Goal: Information Seeking & Learning: Learn about a topic

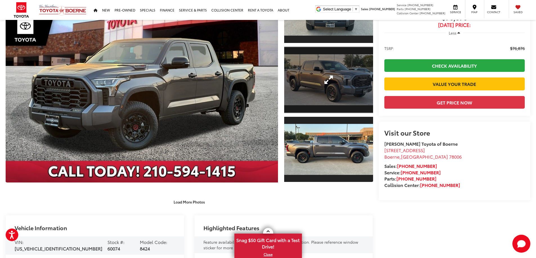
scroll to position [84, 0]
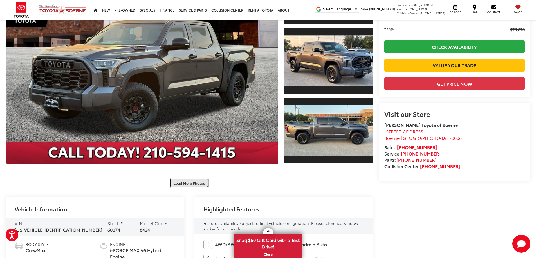
click at [178, 183] on button "Load More Photos" at bounding box center [189, 183] width 39 height 10
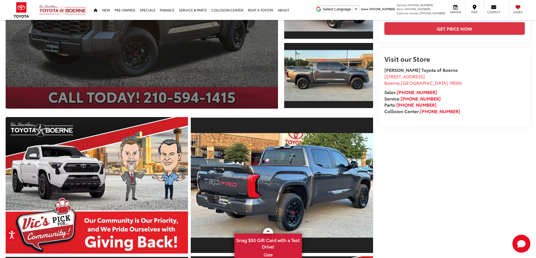
scroll to position [141, 0]
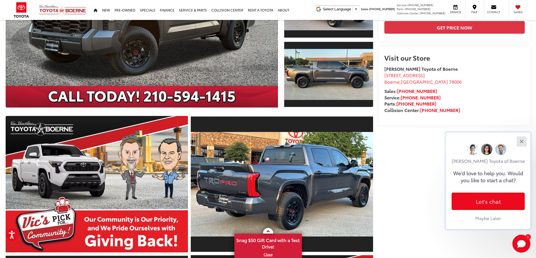
click at [522, 141] on div "Close" at bounding box center [522, 142] width 4 height 4
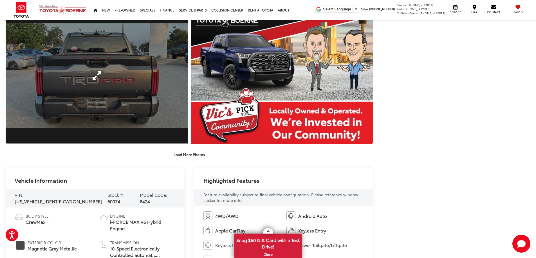
scroll to position [394, 0]
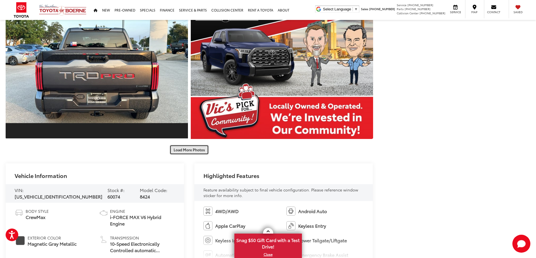
click at [183, 150] on button "Load More Photos" at bounding box center [189, 150] width 39 height 10
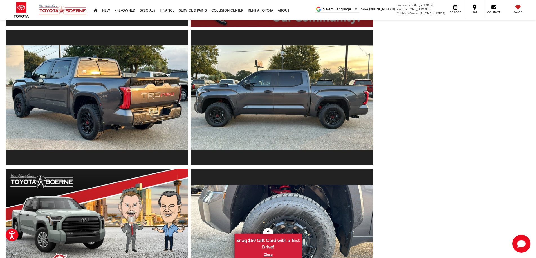
scroll to position [619, 0]
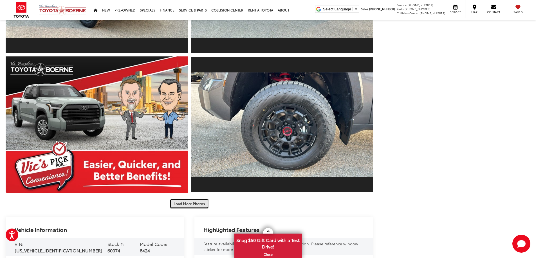
click at [193, 203] on button "Load More Photos" at bounding box center [189, 204] width 39 height 10
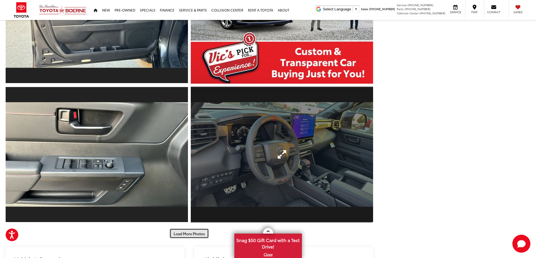
scroll to position [900, 0]
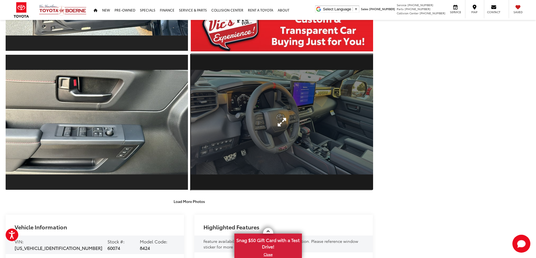
click at [250, 121] on link "Expand Photo 15" at bounding box center [282, 122] width 182 height 137
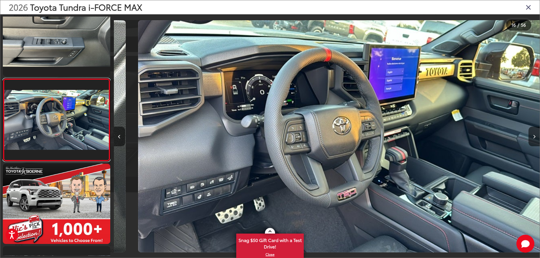
scroll to position [0, 6389]
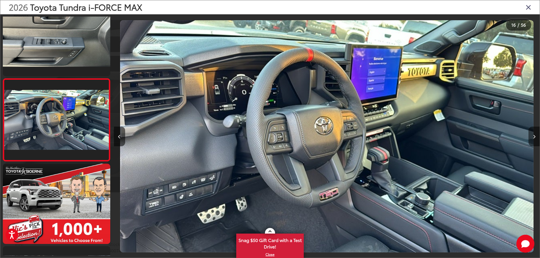
click at [533, 137] on icon "Next image" at bounding box center [534, 137] width 3 height 4
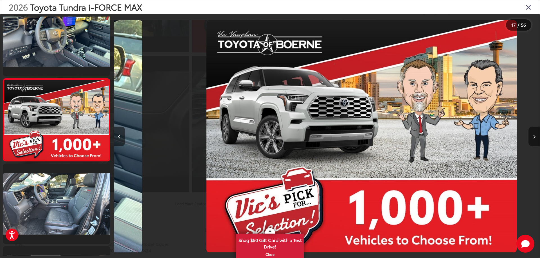
scroll to position [0, 6815]
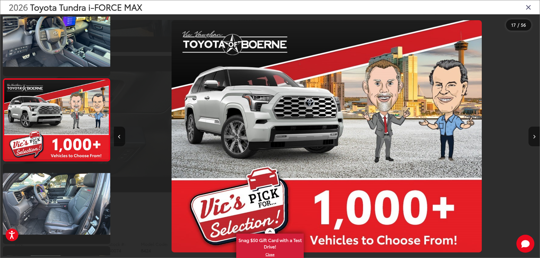
click at [531, 139] on button "Next image" at bounding box center [534, 137] width 11 height 20
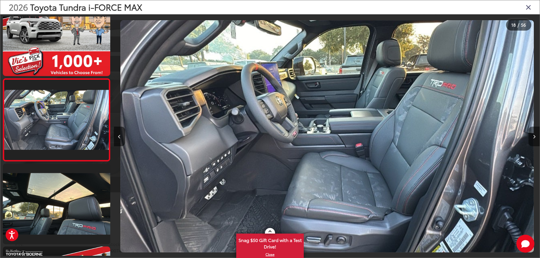
scroll to position [0, 7241]
click at [535, 137] on icon "Next image" at bounding box center [534, 137] width 3 height 4
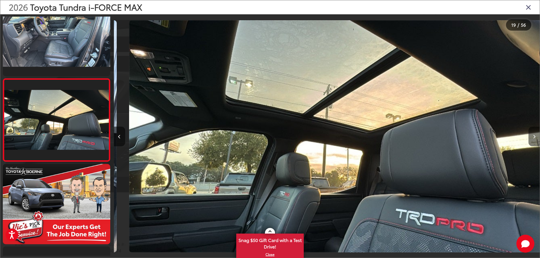
scroll to position [0, 7667]
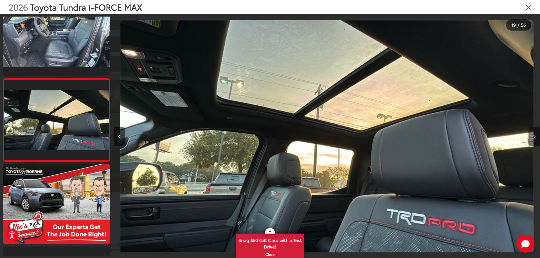
click at [532, 136] on button "Next image" at bounding box center [534, 137] width 11 height 20
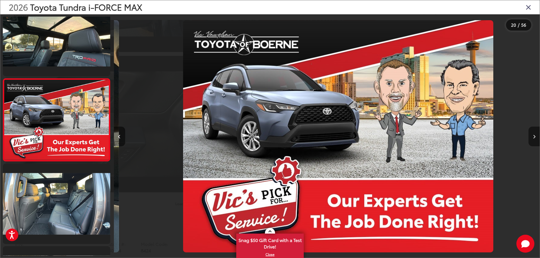
scroll to position [0, 8093]
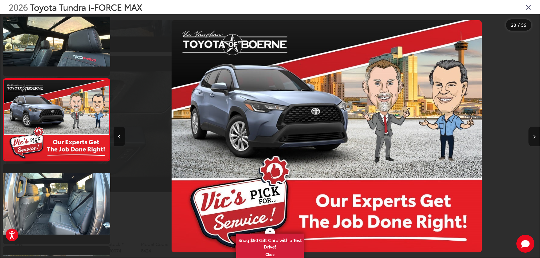
click at [532, 136] on button "Next image" at bounding box center [534, 137] width 11 height 20
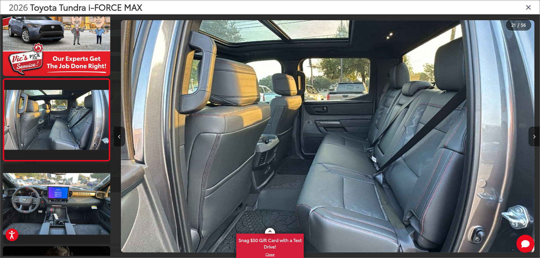
scroll to position [0, 8519]
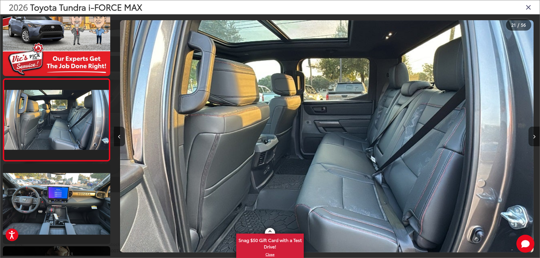
click at [533, 136] on icon "Next image" at bounding box center [534, 137] width 3 height 4
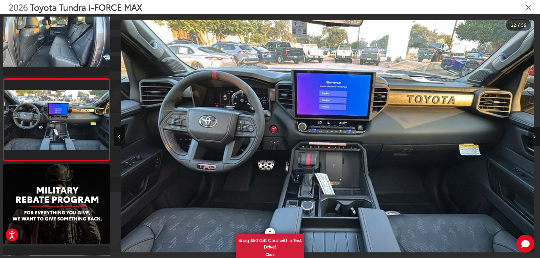
scroll to position [0, 8945]
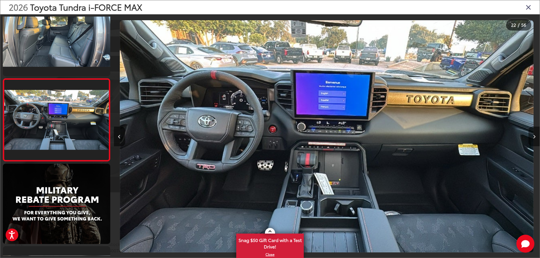
click at [533, 136] on icon "Next image" at bounding box center [534, 137] width 3 height 4
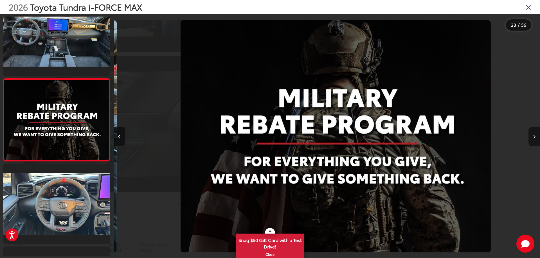
scroll to position [0, 9371]
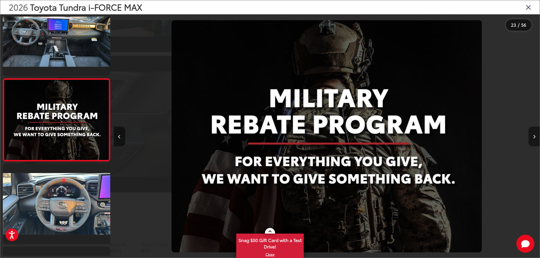
click at [533, 137] on icon "Next image" at bounding box center [534, 137] width 3 height 4
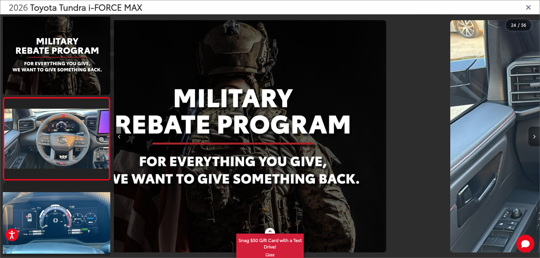
scroll to position [0, 0]
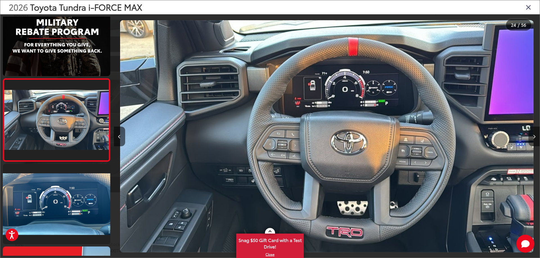
click at [532, 138] on button "Next image" at bounding box center [534, 137] width 11 height 20
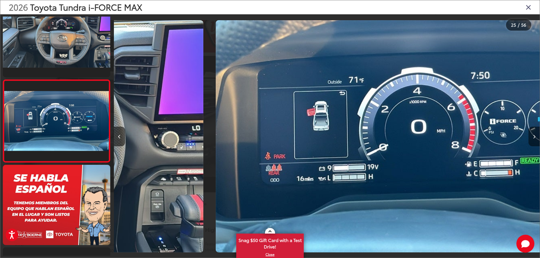
scroll to position [1924, 0]
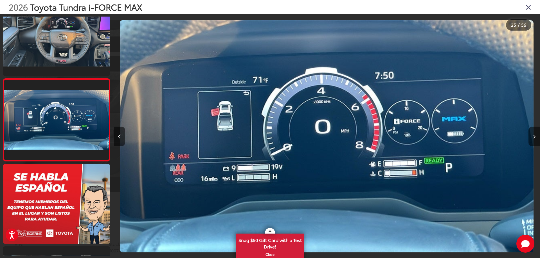
click at [532, 138] on button "Next image" at bounding box center [534, 137] width 11 height 20
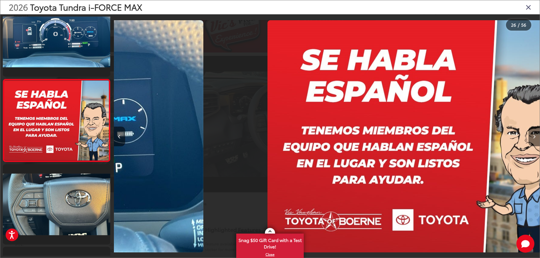
scroll to position [2007, 0]
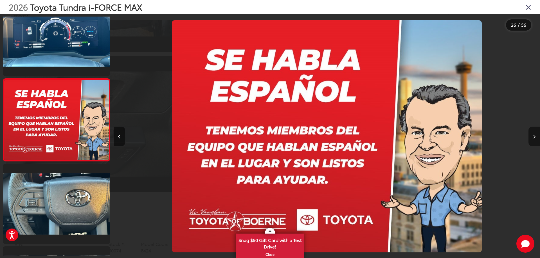
click at [532, 138] on button "Next image" at bounding box center [534, 137] width 11 height 20
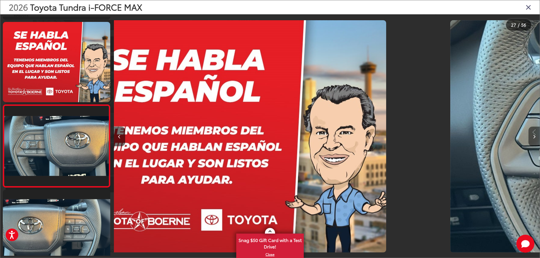
scroll to position [0, 10965]
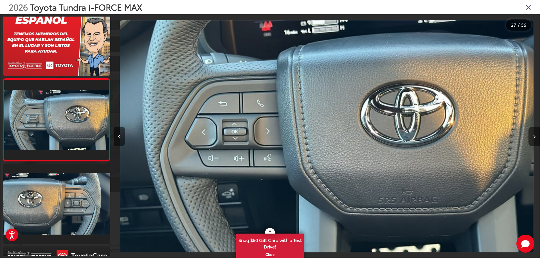
click at [532, 139] on button "Next image" at bounding box center [534, 137] width 11 height 20
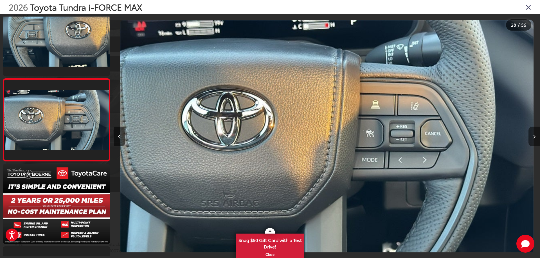
click at [532, 140] on button "Next image" at bounding box center [534, 137] width 11 height 20
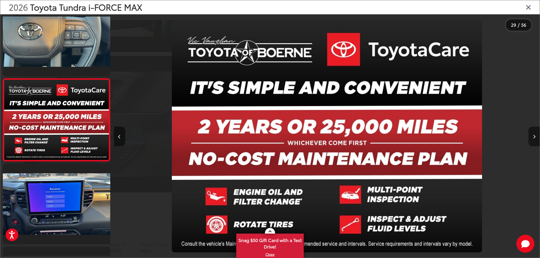
click at [532, 140] on button "Next image" at bounding box center [534, 137] width 11 height 20
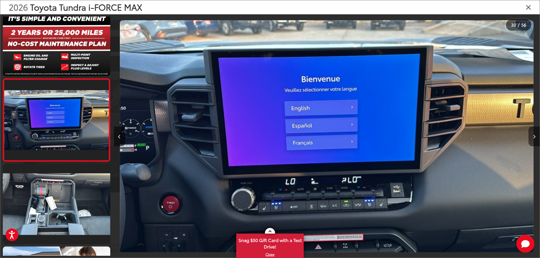
click at [532, 140] on button "Next image" at bounding box center [534, 137] width 11 height 20
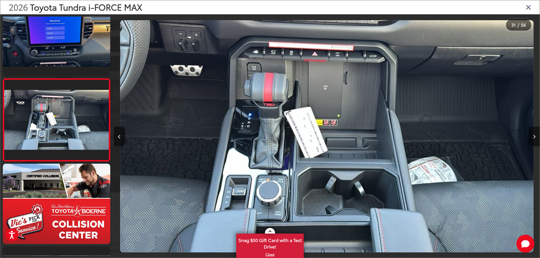
click at [532, 140] on button "Next image" at bounding box center [534, 137] width 11 height 20
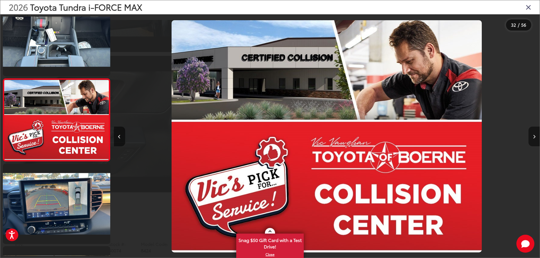
click at [535, 139] on button "Next image" at bounding box center [534, 137] width 11 height 20
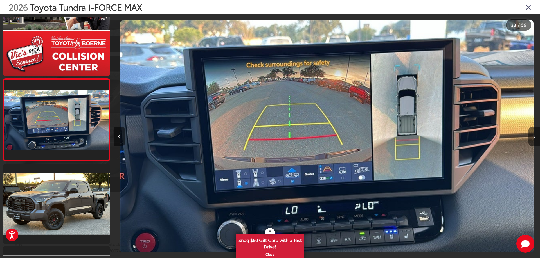
click at [533, 140] on button "Next image" at bounding box center [534, 137] width 11 height 20
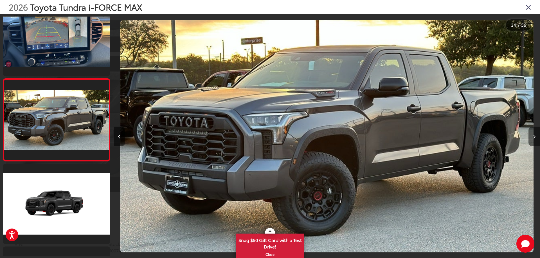
click at [533, 141] on button "Next image" at bounding box center [534, 137] width 11 height 20
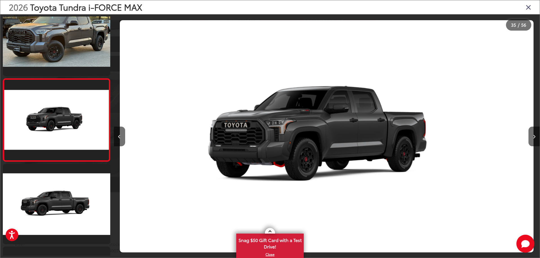
click at [529, 8] on icon "Close gallery" at bounding box center [529, 6] width 6 height 7
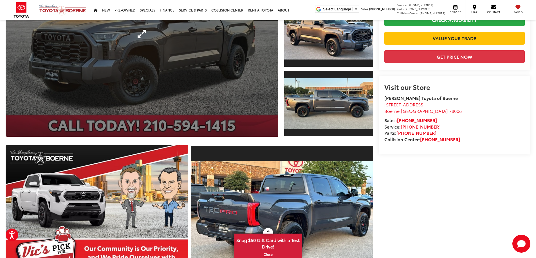
scroll to position [0, 0]
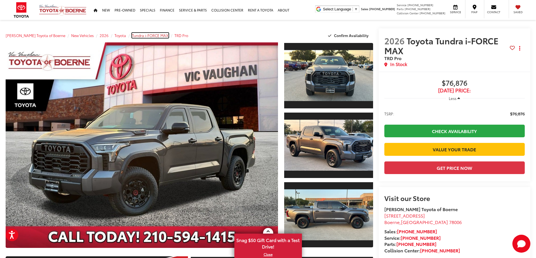
click at [149, 34] on span "Tundra i-FORCE MAX" at bounding box center [150, 35] width 37 height 5
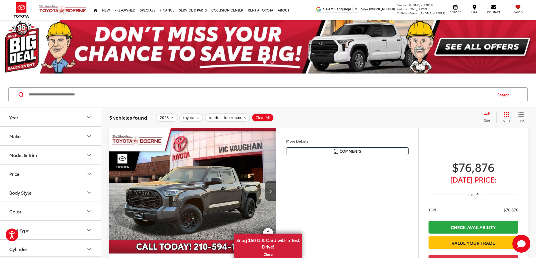
click at [508, 115] on icon "Grid View" at bounding box center [506, 114] width 5 height 5
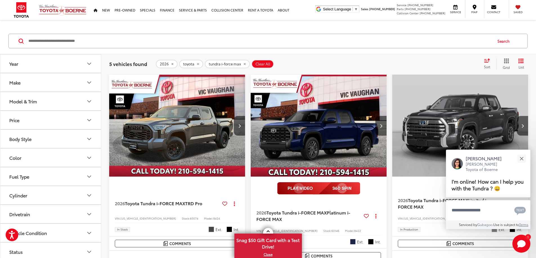
scroll to position [56, 0]
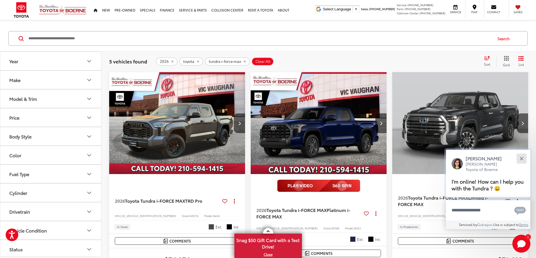
click at [520, 159] on button "Close" at bounding box center [521, 159] width 12 height 12
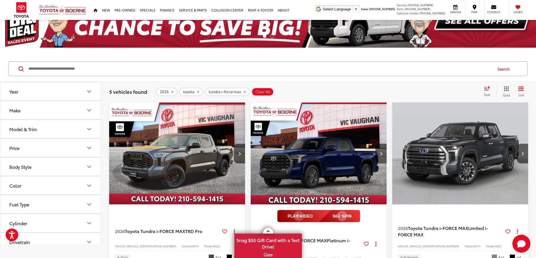
scroll to position [0, 0]
